Goal: Communication & Community: Answer question/provide support

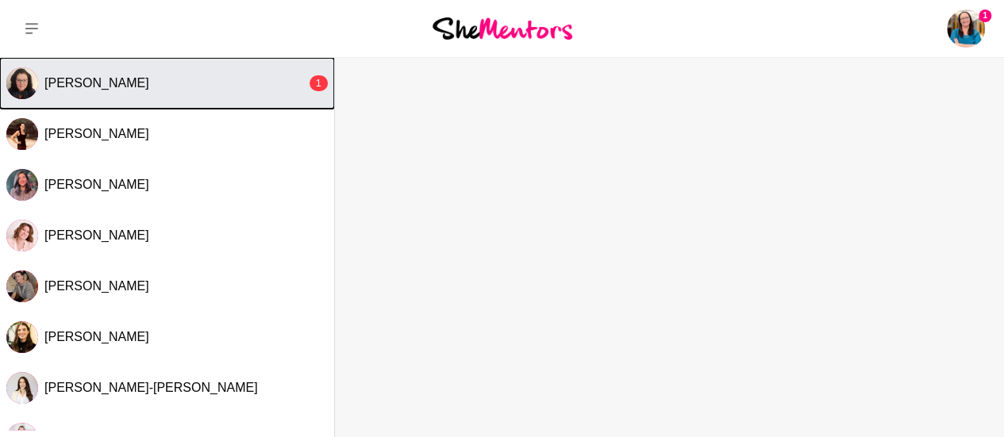
click at [143, 90] on div "[PERSON_NAME]" at bounding box center [175, 83] width 262 height 16
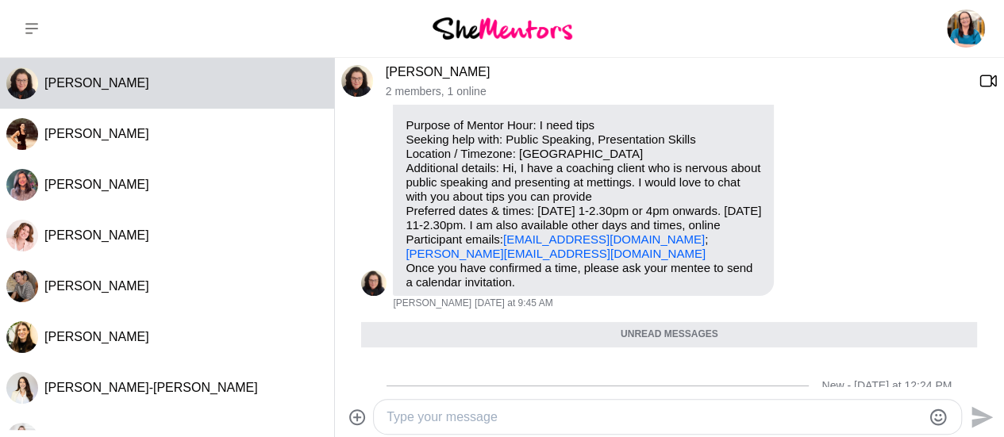
scroll to position [76, 0]
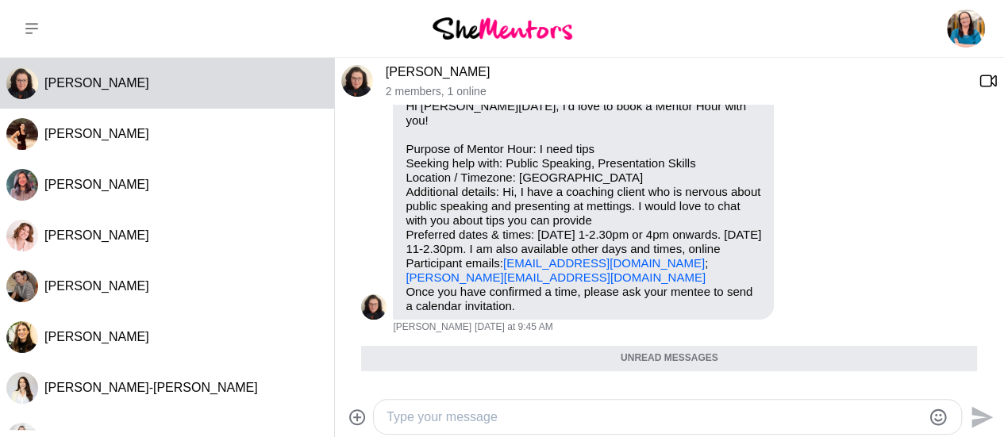
click at [500, 414] on textarea "Type your message" at bounding box center [654, 417] width 535 height 19
click at [476, 417] on textarea "Type your message" at bounding box center [654, 417] width 535 height 19
click at [441, 413] on textarea "Type your message" at bounding box center [654, 417] width 535 height 19
type textarea "Hi [PERSON_NAME], Thanks for reaching out."
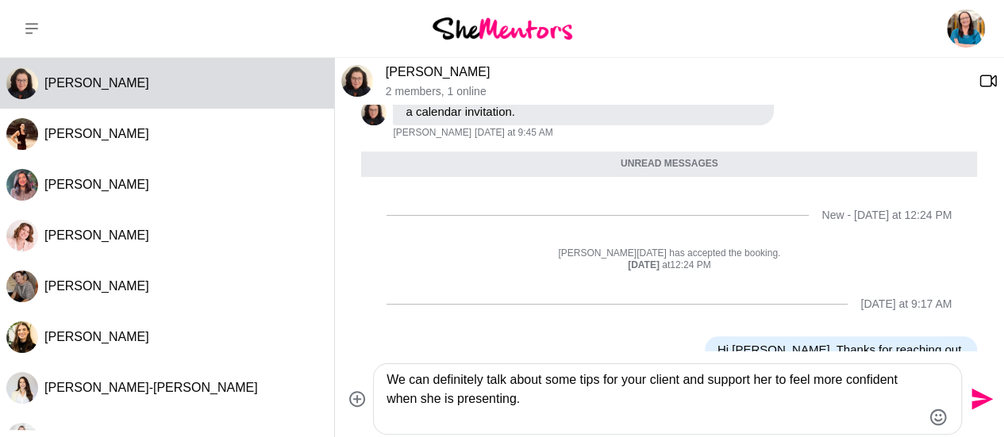
scroll to position [302, 0]
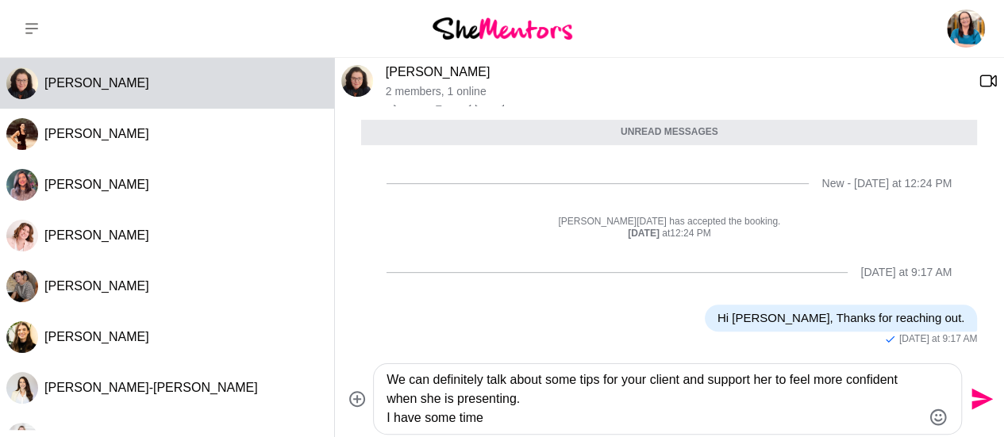
click at [506, 421] on textarea "We can definitely talk about some tips for your client and support her to feel …" at bounding box center [654, 399] width 535 height 57
drag, startPoint x: 517, startPoint y: 398, endPoint x: 533, endPoint y: 387, distance: 18.9
click at [519, 395] on textarea "We can definitely talk about some tips for your client and support her to feel …" at bounding box center [654, 399] width 535 height 57
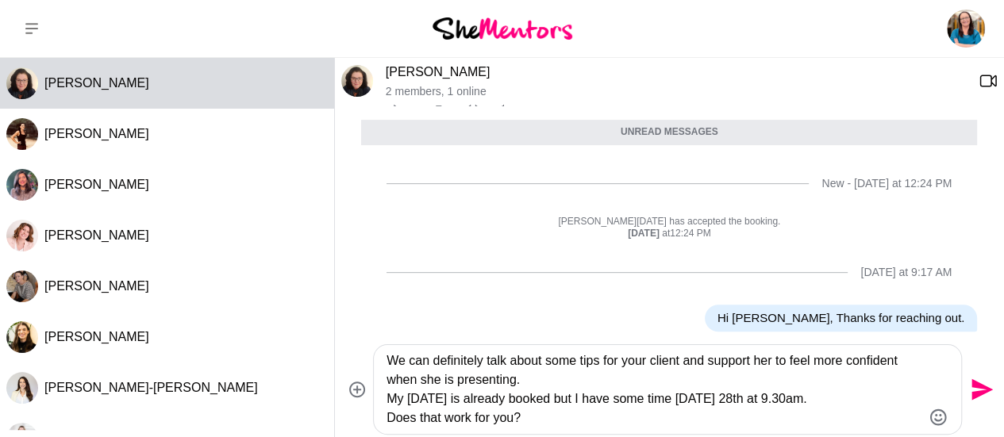
type textarea "We can definitely talk about some tips for your client and support her to feel …"
click at [983, 390] on icon "Send" at bounding box center [979, 389] width 25 height 25
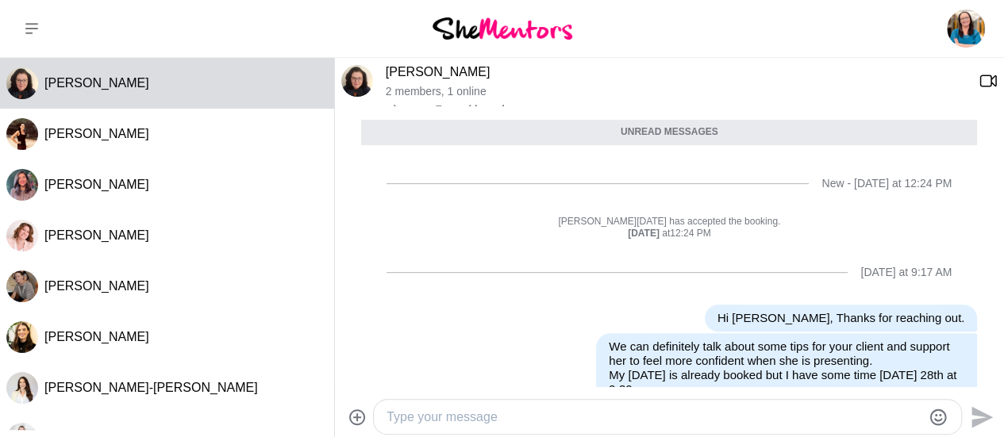
scroll to position [353, 0]
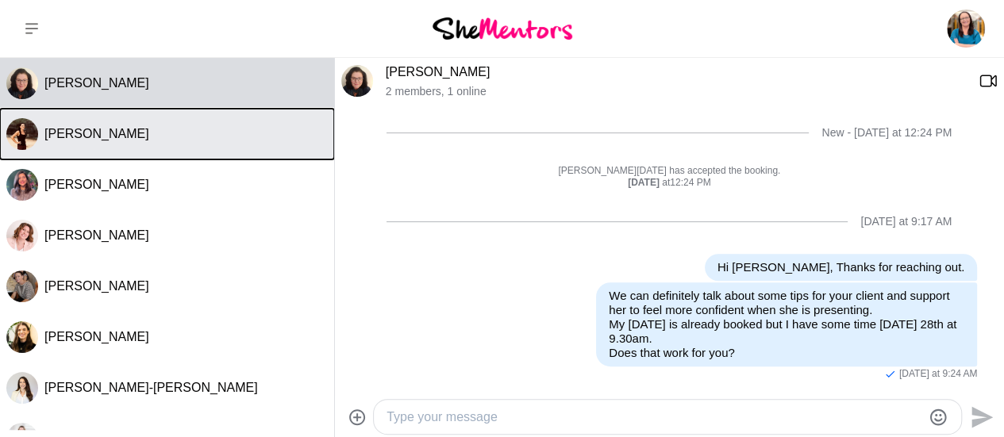
click at [143, 139] on div "[PERSON_NAME]" at bounding box center [185, 134] width 283 height 16
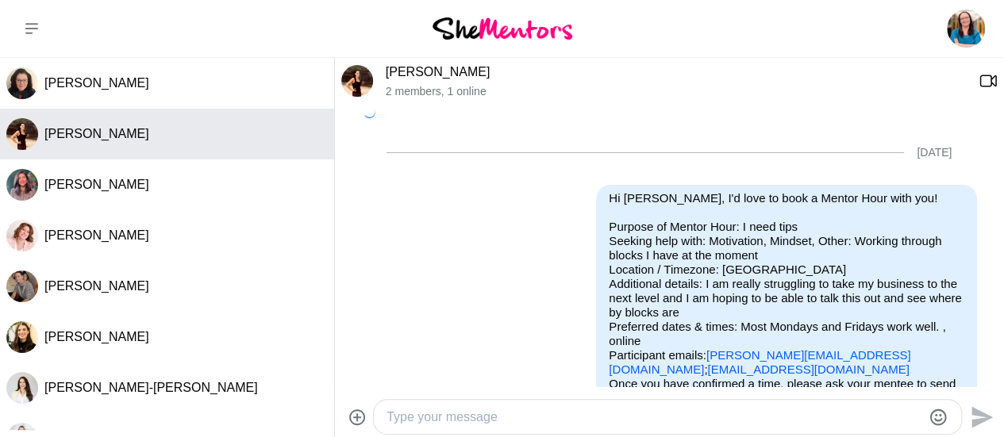
scroll to position [760, 0]
